Goal: Task Accomplishment & Management: Manage account settings

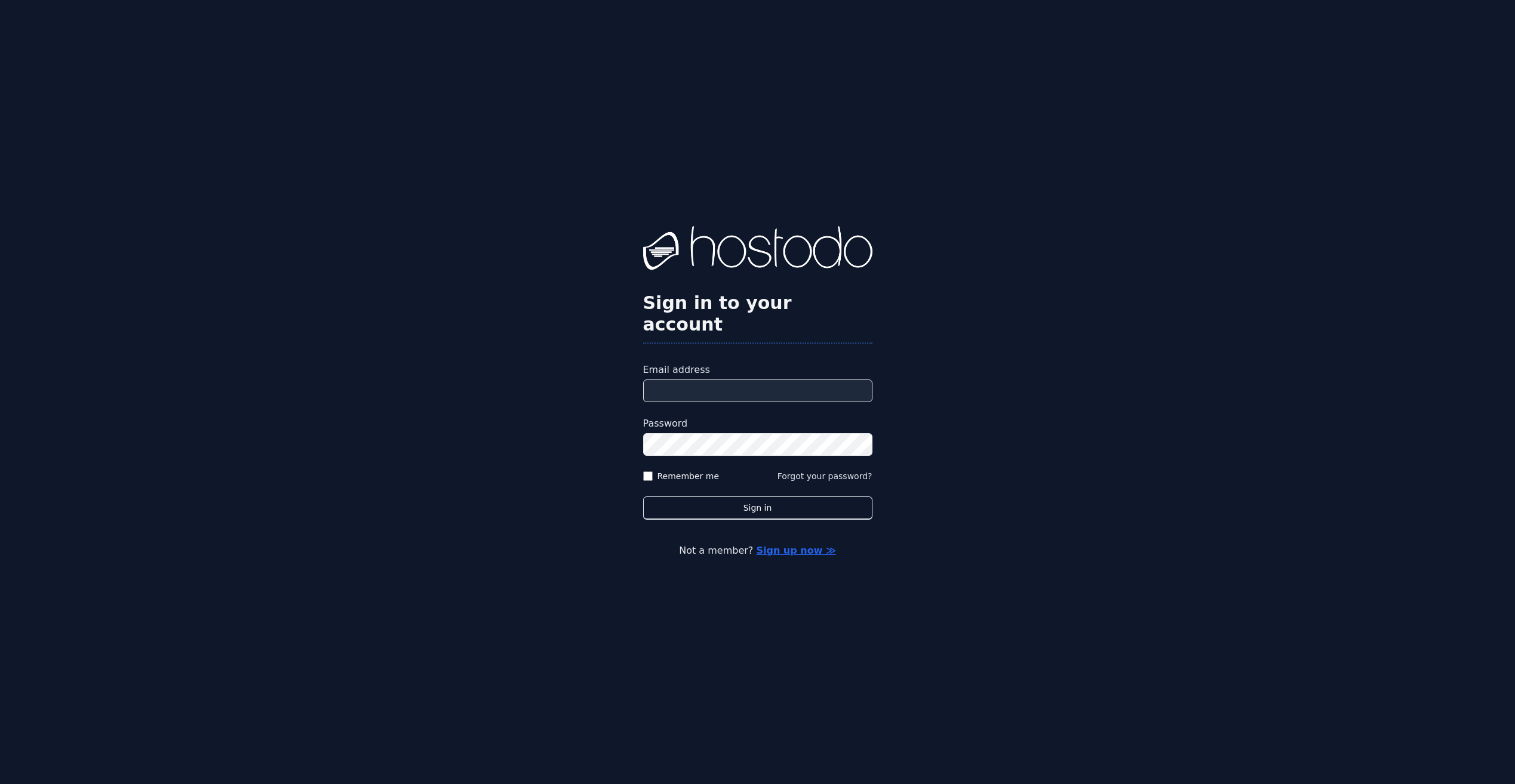
type input "**********"
click at [802, 501] on button "Sign in" at bounding box center [757, 508] width 229 height 23
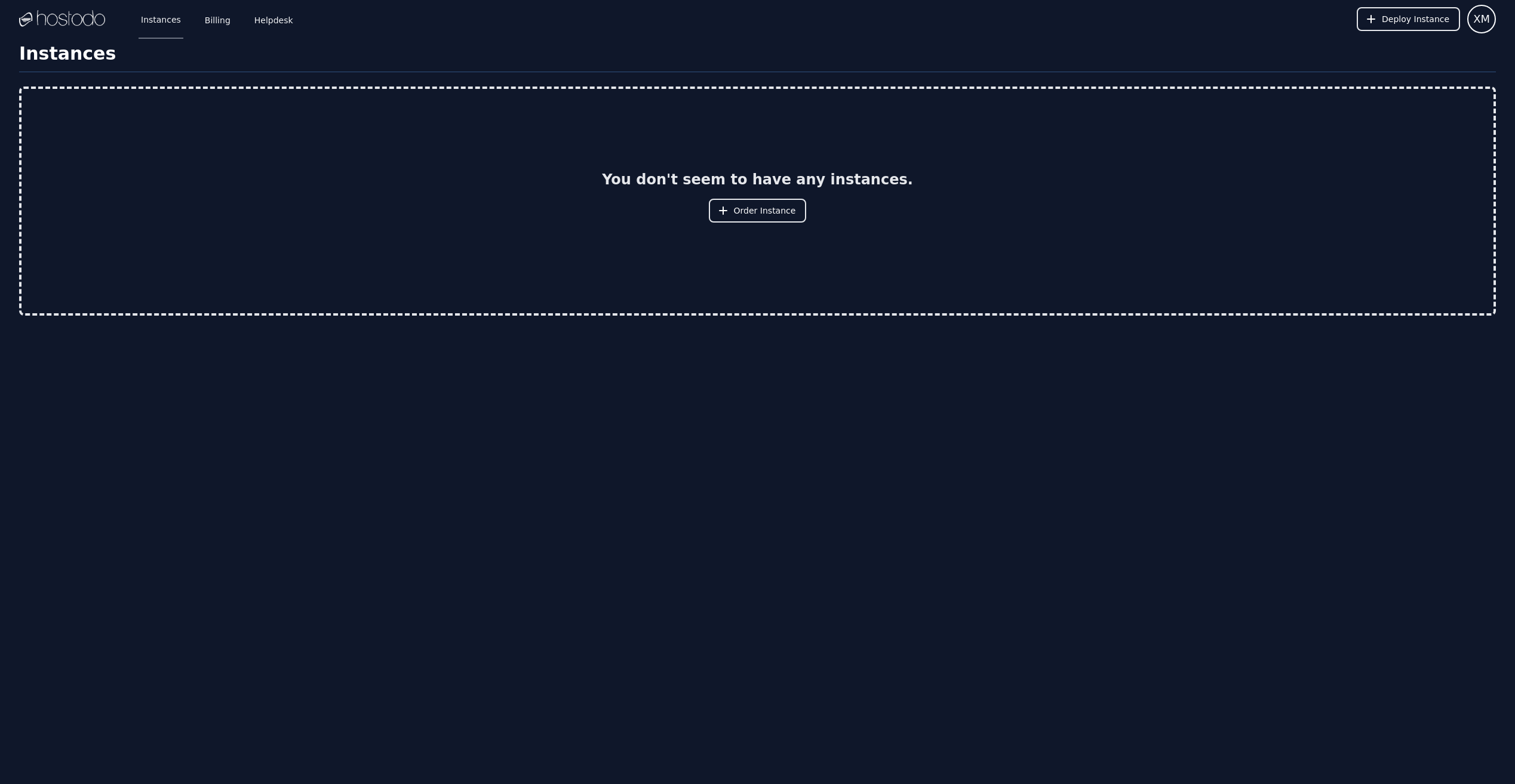
click at [496, 367] on div "Instances Billing Helpdesk Deploy Instance XM Instances SSH Keys Billing Helpde…" at bounding box center [757, 392] width 1515 height 784
click at [205, 16] on link "Billing" at bounding box center [217, 19] width 31 height 39
